Goal: Task Accomplishment & Management: Manage account settings

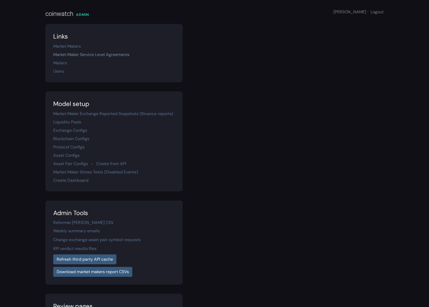
click at [72, 56] on link "Market Maker Service Level Agreements" at bounding box center [91, 54] width 76 height 5
click at [74, 46] on link "Market Makers" at bounding box center [67, 46] width 28 height 5
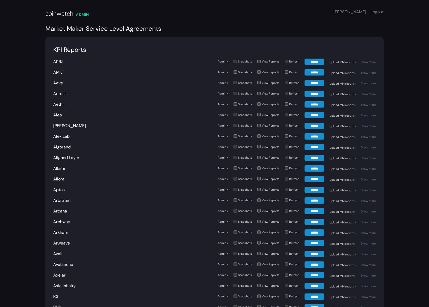
click at [301, 26] on div "Market Maker Service Level Agreements" at bounding box center [214, 28] width 338 height 9
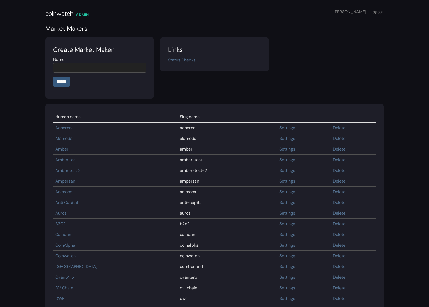
scroll to position [474, 0]
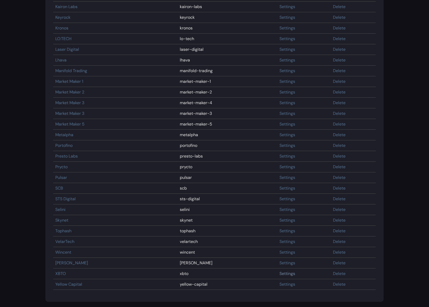
click at [279, 275] on link "Settings" at bounding box center [287, 273] width 16 height 5
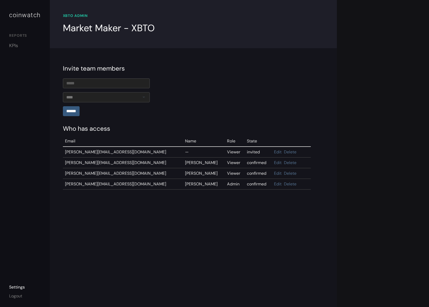
click at [182, 222] on div "**********" at bounding box center [193, 142] width 287 height 188
drag, startPoint x: 64, startPoint y: 151, endPoint x: 134, endPoint y: 149, distance: 69.7
click at [120, 153] on td "nicolas.kateb@xbto.com" at bounding box center [123, 152] width 120 height 11
copy td "nicolas.kateb@xbto.com"
drag, startPoint x: 340, startPoint y: 24, endPoint x: 353, endPoint y: 9, distance: 19.6
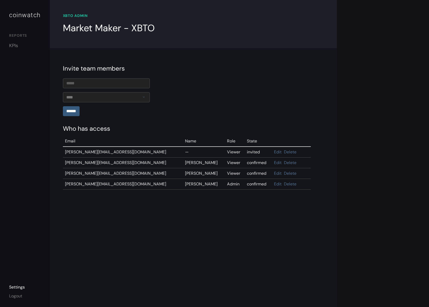
click at [340, 24] on div "**********" at bounding box center [214, 153] width 429 height 307
click at [284, 151] on link "Delete" at bounding box center [290, 151] width 13 height 5
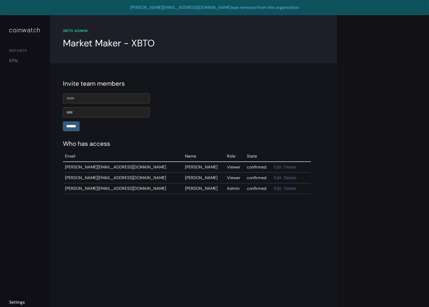
drag, startPoint x: 99, startPoint y: 212, endPoint x: 97, endPoint y: 207, distance: 4.9
click at [98, 211] on div "**********" at bounding box center [193, 187] width 261 height 73
click at [274, 178] on link "Edit" at bounding box center [278, 177] width 8 height 5
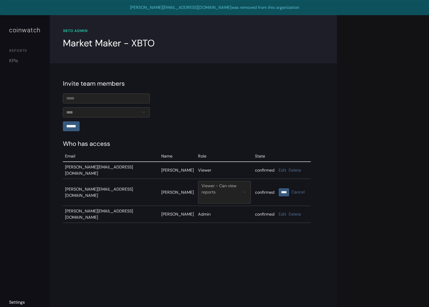
click at [215, 183] on div "Viewer - Can view reports" at bounding box center [224, 189] width 46 height 13
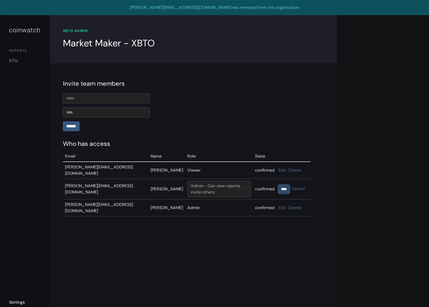
scroll to position [1, 0]
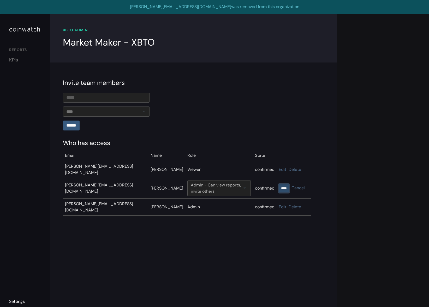
click at [286, 185] on input "****" at bounding box center [284, 189] width 10 height 8
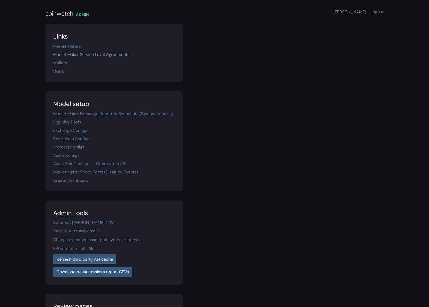
click at [108, 55] on link "Market Maker Service Level Agreements" at bounding box center [91, 54] width 76 height 5
click at [307, 52] on div "Links Market Makers Market Maker Service Level Agreements Mailers Users" at bounding box center [214, 53] width 344 height 58
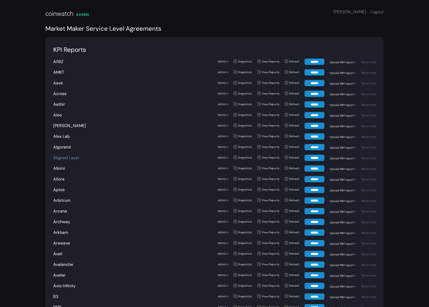
click at [71, 157] on link "Aligned Layer" at bounding box center [66, 157] width 26 height 5
